Goal: Task Accomplishment & Management: Complete application form

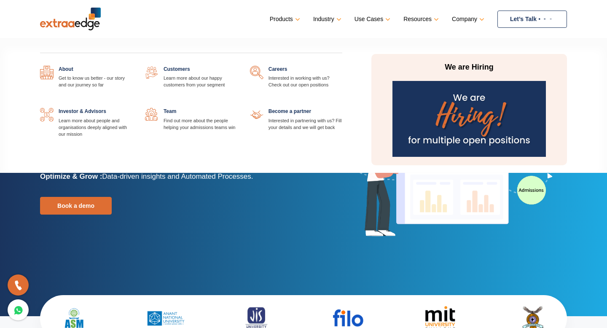
click at [342, 66] on link at bounding box center [342, 66] width 0 height 0
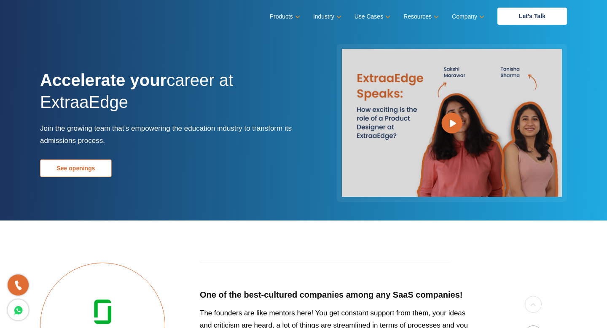
click at [81, 170] on link "See openings" at bounding box center [76, 168] width 72 height 18
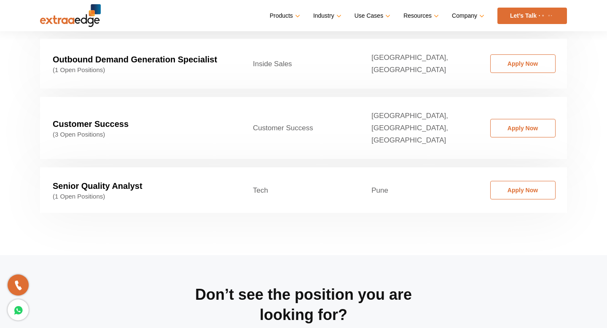
scroll to position [1390, 0]
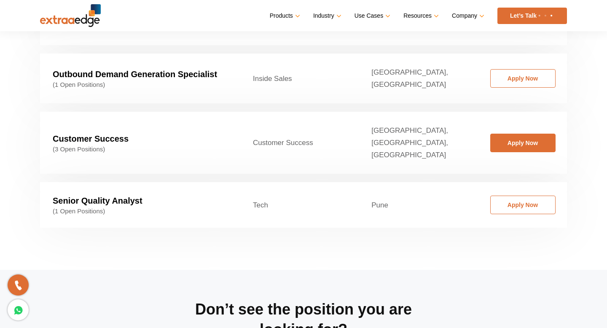
click at [517, 134] on link "Apply Now" at bounding box center [522, 143] width 65 height 19
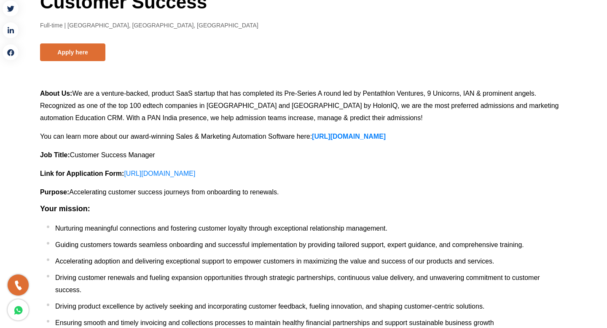
scroll to position [18, 0]
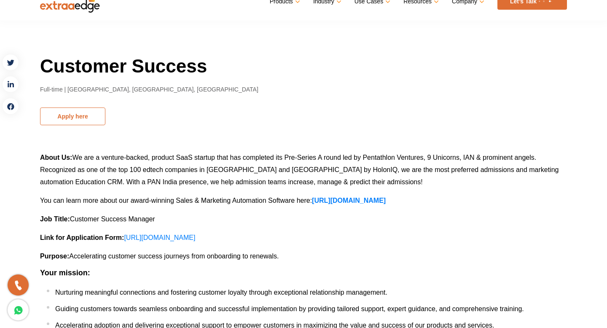
click at [77, 115] on button "Apply here" at bounding box center [72, 116] width 65 height 18
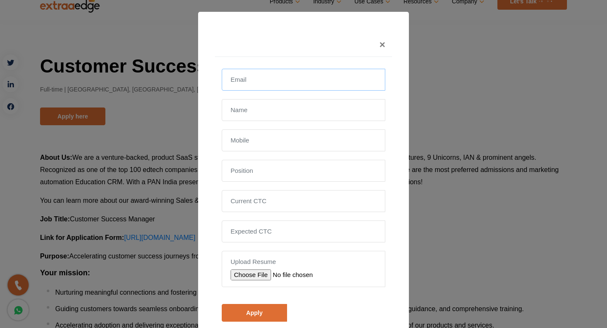
click at [256, 87] on input "email" at bounding box center [303, 80] width 163 height 22
type input "Mohit"
type input "Dagdi"
type input "9872493811"
click at [260, 173] on input "text" at bounding box center [303, 171] width 163 height 22
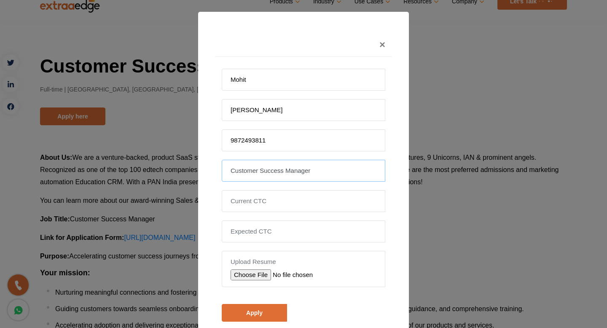
click at [285, 175] on input "Customer Success Manager" at bounding box center [303, 171] width 163 height 22
type input "Customer Success Manager"
click at [278, 196] on input "tel" at bounding box center [303, 201] width 163 height 22
click at [249, 274] on input "file" at bounding box center [290, 274] width 120 height 11
type input "C:\fakepath\Resume_Mohit100.pdf"
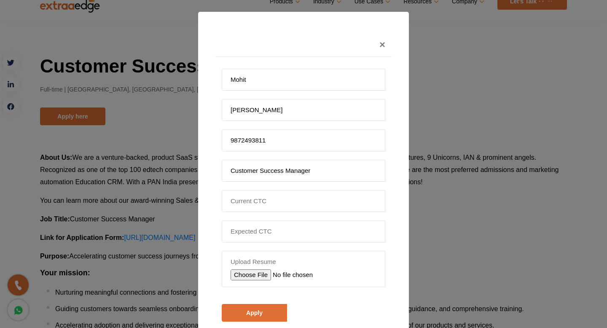
scroll to position [33, 0]
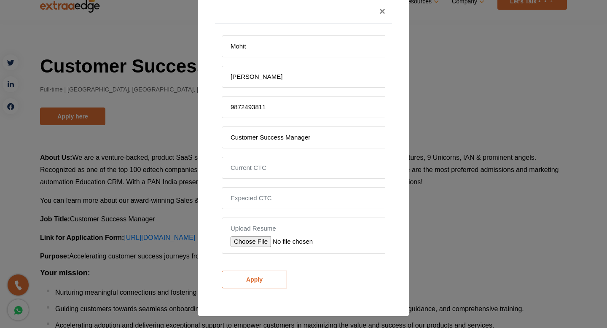
click at [252, 274] on input "Apply" at bounding box center [254, 279] width 65 height 18
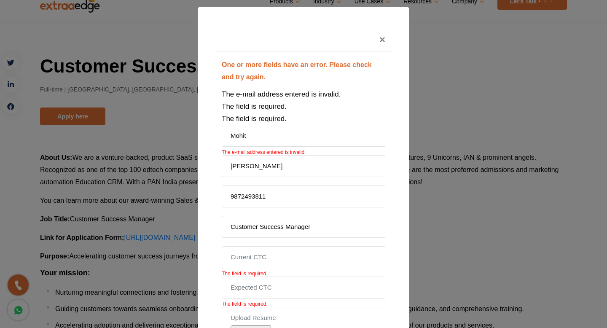
scroll to position [0, 0]
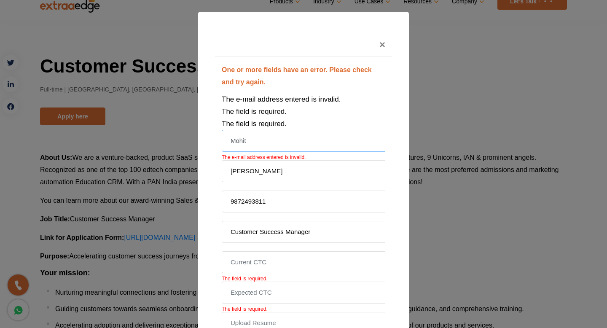
click at [251, 138] on input "Mohit" at bounding box center [303, 141] width 163 height 22
click at [256, 171] on input "Dagdi" at bounding box center [303, 171] width 163 height 22
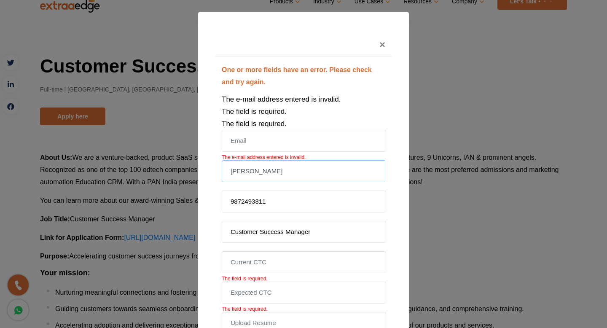
click at [256, 171] on input "Dagdi" at bounding box center [303, 171] width 163 height 22
click at [245, 142] on input "email" at bounding box center [303, 141] width 163 height 22
type input "mdagdi463@gmail.com"
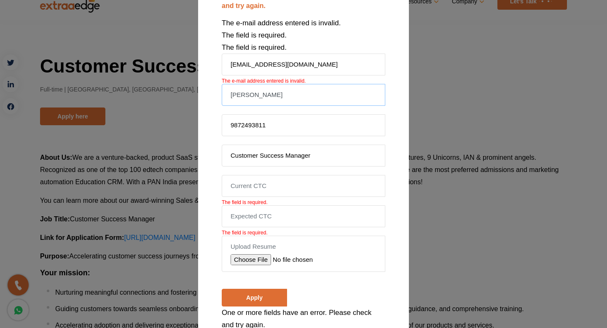
scroll to position [81, 0]
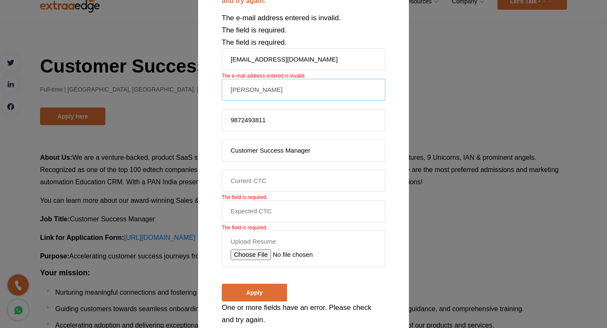
type input "Mohit Dagdi"
click at [251, 174] on input "tel" at bounding box center [303, 181] width 163 height 22
type input "1250000"
type input "As per the company norms"
click at [259, 292] on input "Apply" at bounding box center [254, 292] width 65 height 18
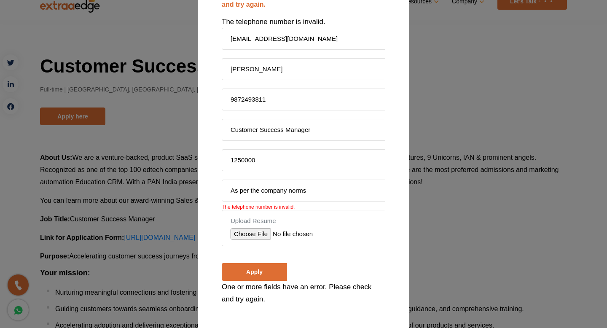
scroll to position [83, 0]
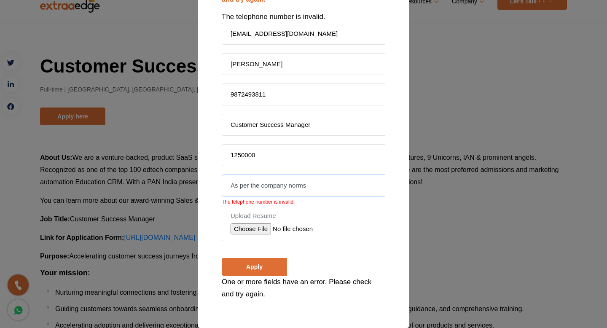
click at [276, 187] on input "As per the company norms" at bounding box center [303, 185] width 163 height 22
type input "1700000"
click at [254, 230] on input "file" at bounding box center [290, 228] width 120 height 11
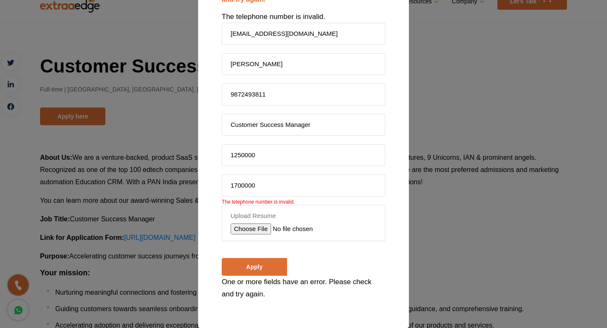
click at [254, 229] on input "file" at bounding box center [290, 228] width 120 height 11
type input "C:\fakepath\Resume_Mohit100.pdf"
click at [263, 266] on input "Apply" at bounding box center [254, 267] width 65 height 18
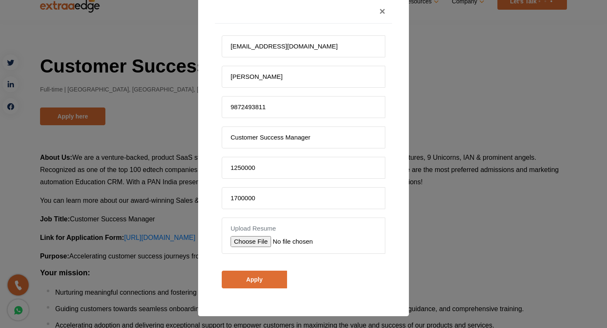
scroll to position [0, 0]
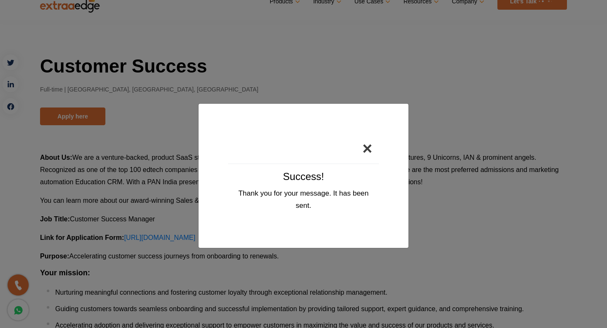
click at [367, 152] on button "×" at bounding box center [366, 148] width 23 height 30
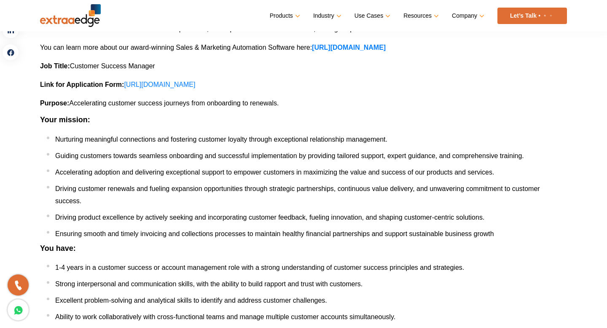
scroll to position [94, 0]
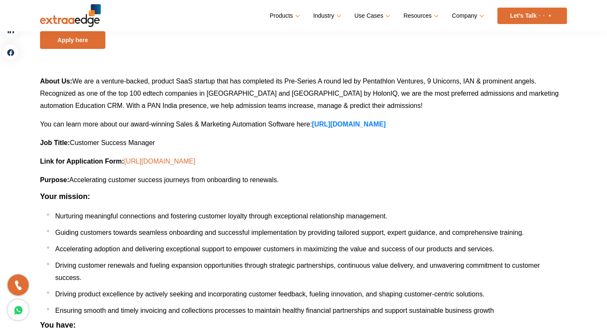
click at [195, 160] on link "https://docs.google.com/forms/d/e/1FAIpQLSeO5onSvQbGcYhgta57dgJ7jjDS3ZRyA_jFlmO…" at bounding box center [159, 161] width 71 height 7
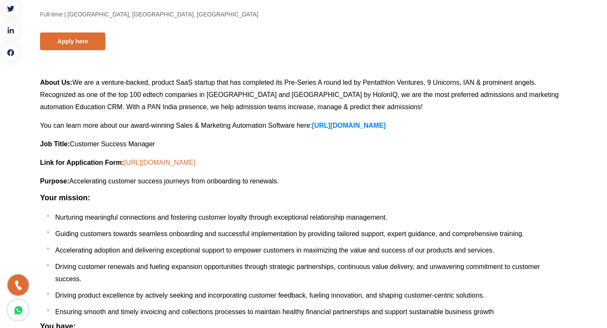
click at [195, 163] on link "https://docs.google.com/forms/d/e/1FAIpQLSeO5onSvQbGcYhgta57dgJ7jjDS3ZRyA_jFlmO…" at bounding box center [159, 162] width 71 height 7
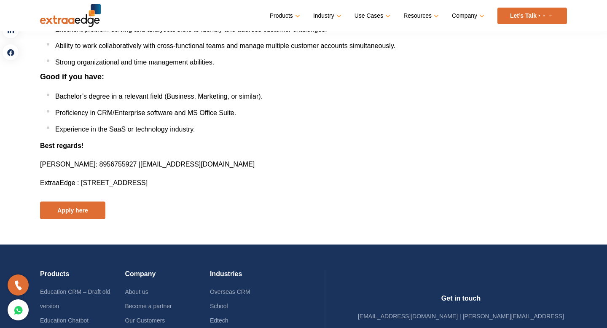
scroll to position [465, 0]
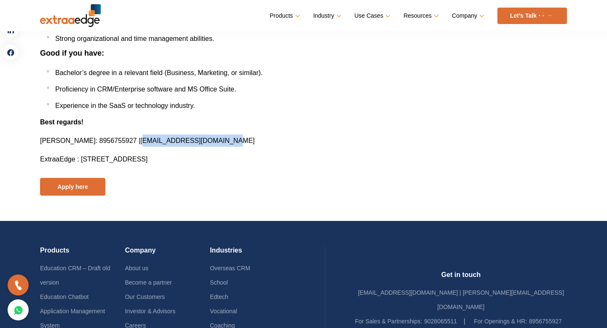
drag, startPoint x: 153, startPoint y: 142, endPoint x: 236, endPoint y: 141, distance: 83.0
click at [236, 141] on p "Dipshikha Kulshrestha : 8956755927 | hiring@theextraaedge.com" at bounding box center [303, 140] width 526 height 12
copy span "hiring@theextraaedge.com"
